Goal: Task Accomplishment & Management: Use online tool/utility

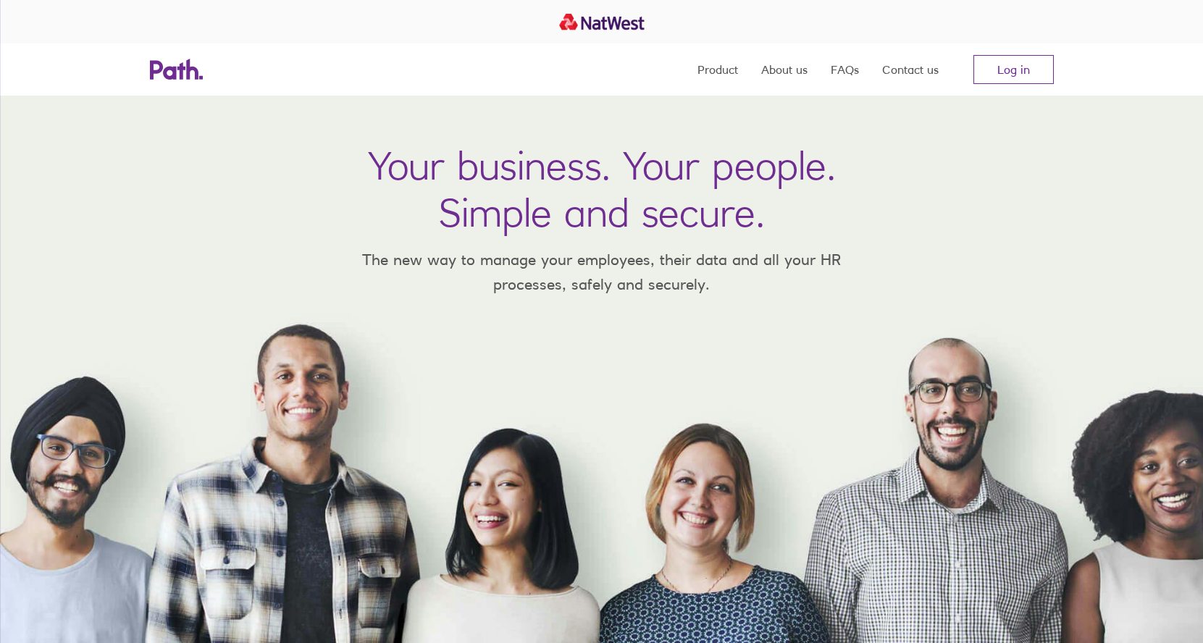
click at [995, 91] on nav "Product About us FAQs Contact us Log in" at bounding box center [875, 69] width 356 height 52
click at [1013, 75] on link "Log in" at bounding box center [1013, 69] width 80 height 29
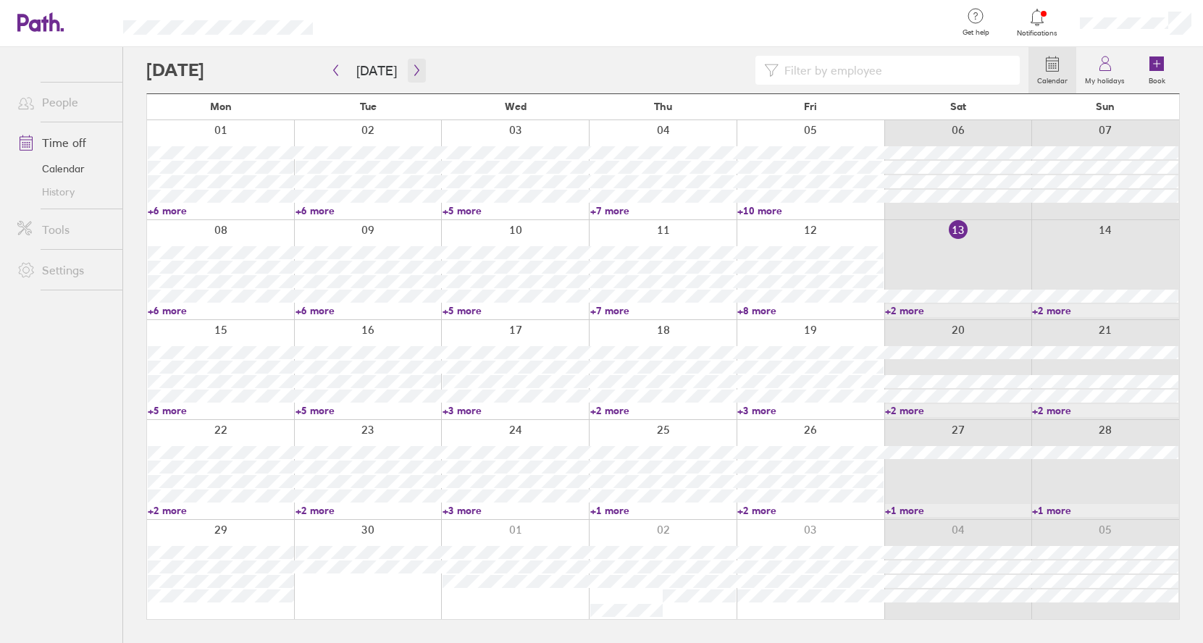
click at [411, 72] on icon "button" at bounding box center [416, 70] width 11 height 12
